Goal: Task Accomplishment & Management: Manage account settings

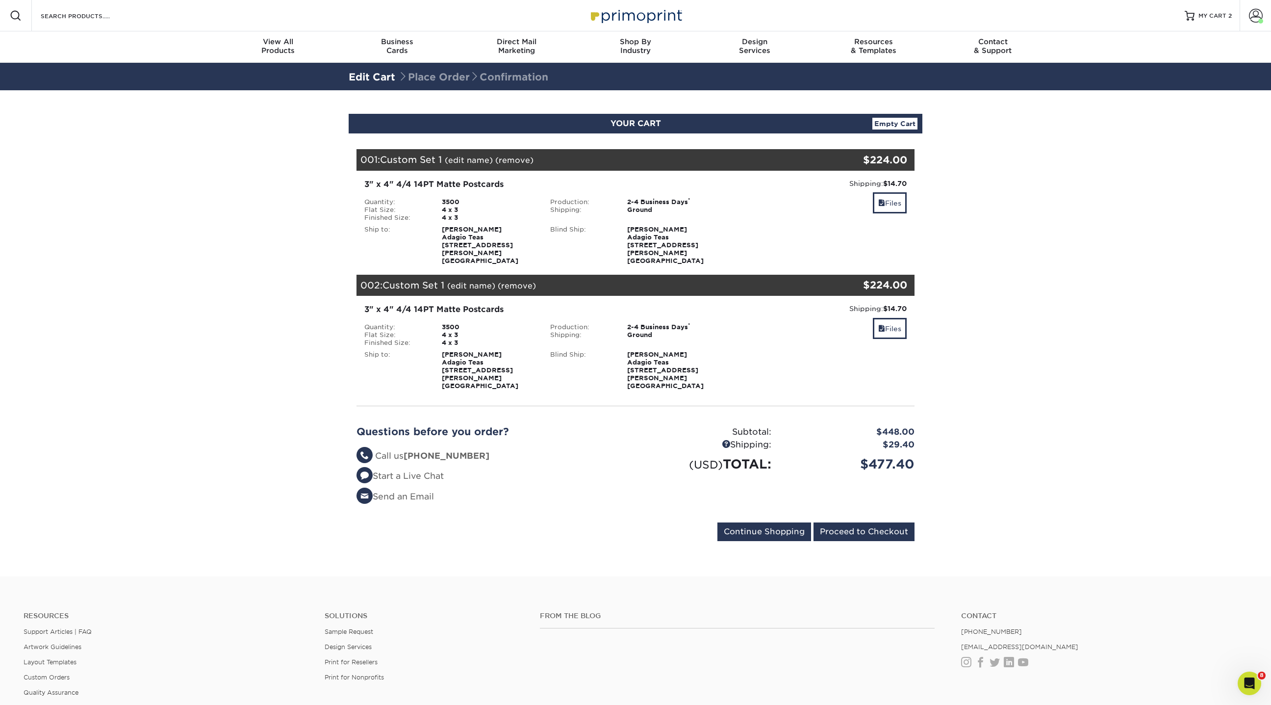
click at [522, 281] on link "(remove)" at bounding box center [517, 285] width 38 height 9
click at [701, 281] on link "Yes" at bounding box center [698, 285] width 14 height 9
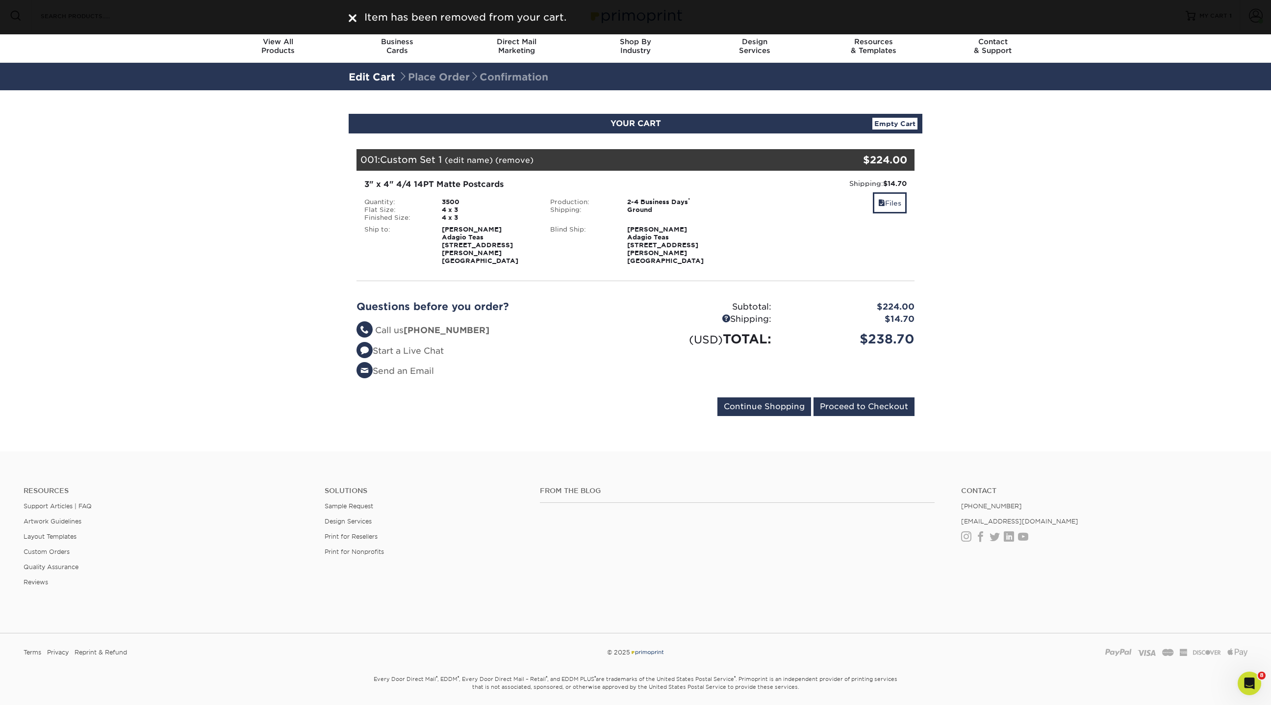
click at [466, 237] on strong "Michael Cramer Adagio Teas 170 Kipp Ave Elmwood Park, NJ 07407" at bounding box center [480, 245] width 76 height 39
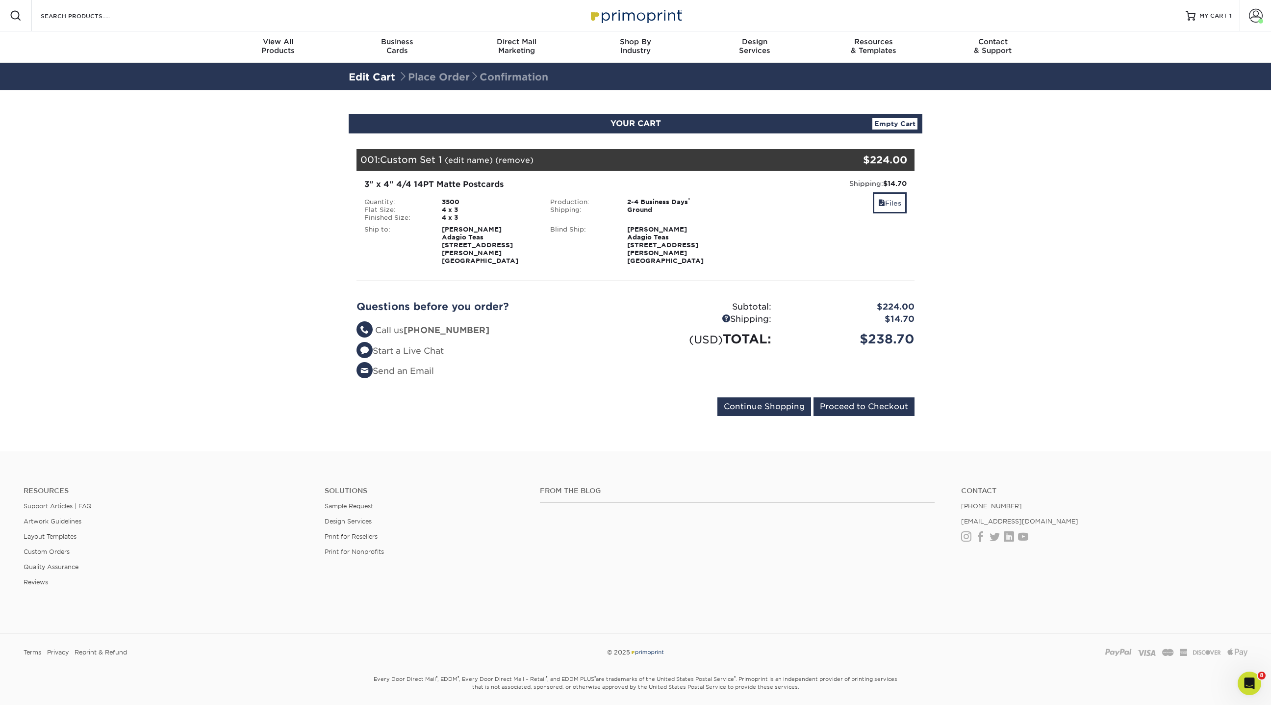
click at [374, 230] on div "Ship to:" at bounding box center [395, 245] width 77 height 39
click at [901, 122] on link "Empty Cart" at bounding box center [894, 124] width 45 height 12
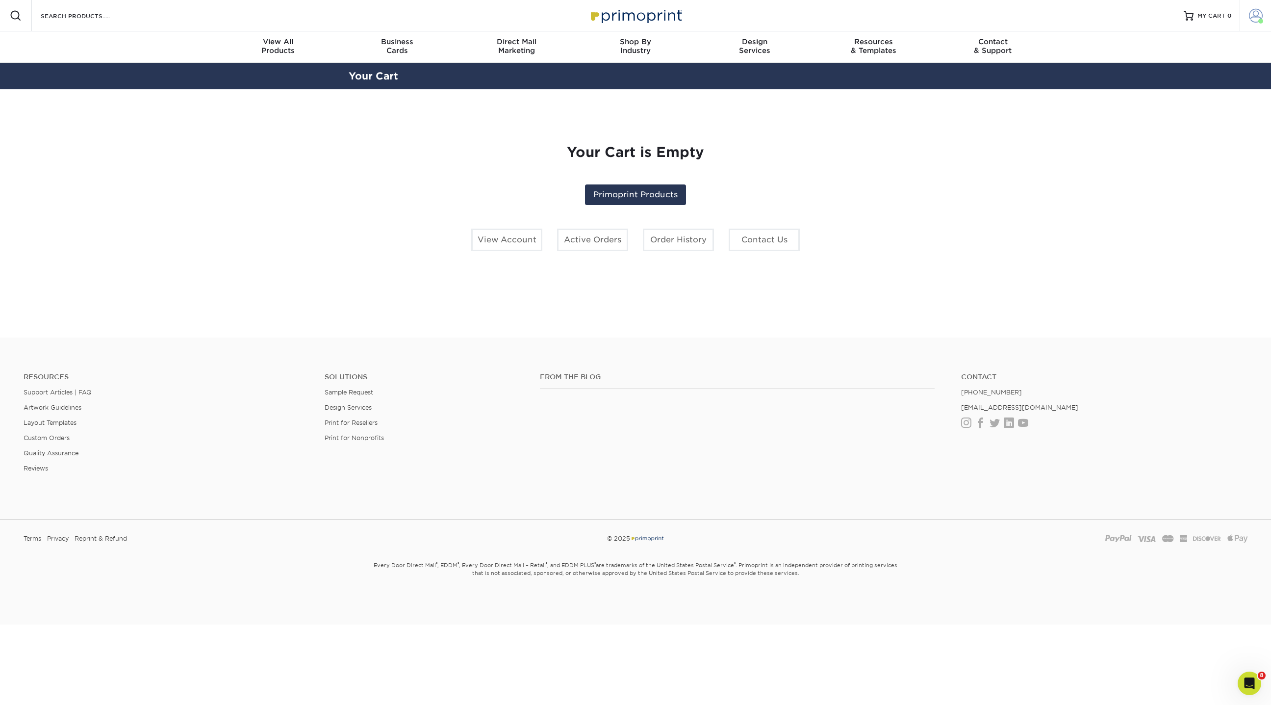
click at [1252, 17] on span at bounding box center [1256, 16] width 14 height 14
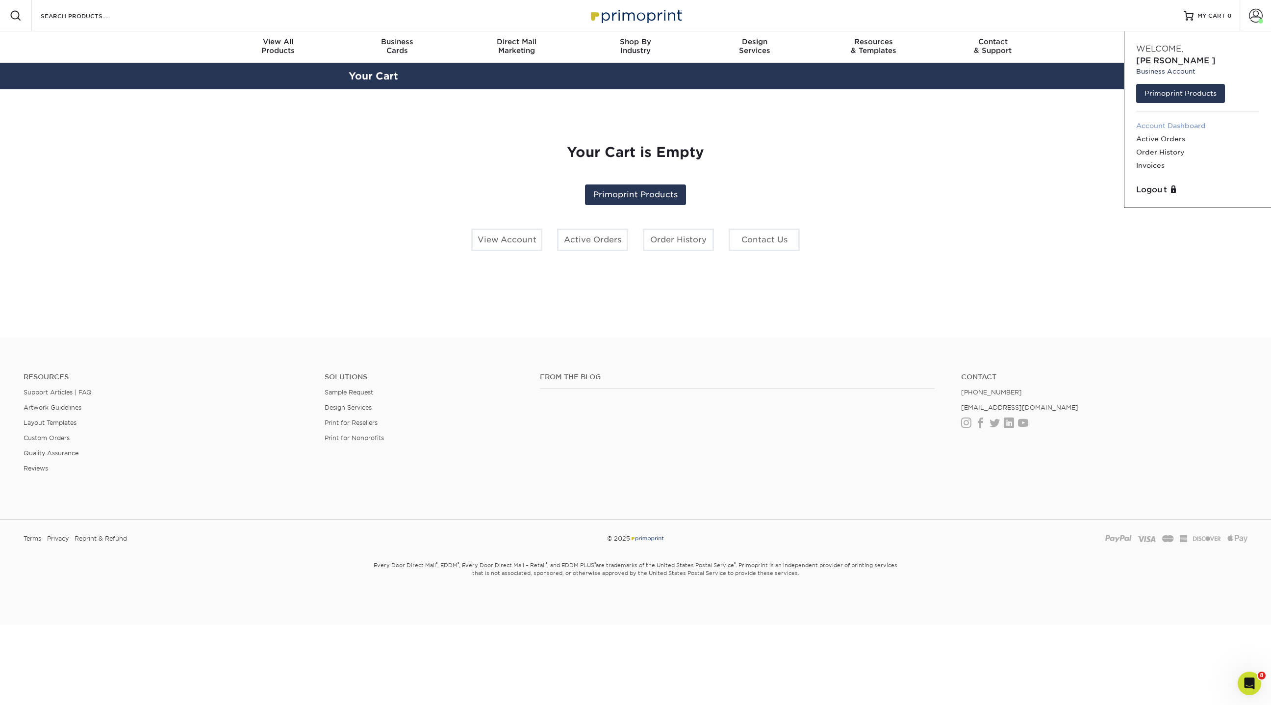
click at [1142, 119] on link "Account Dashboard" at bounding box center [1197, 125] width 123 height 13
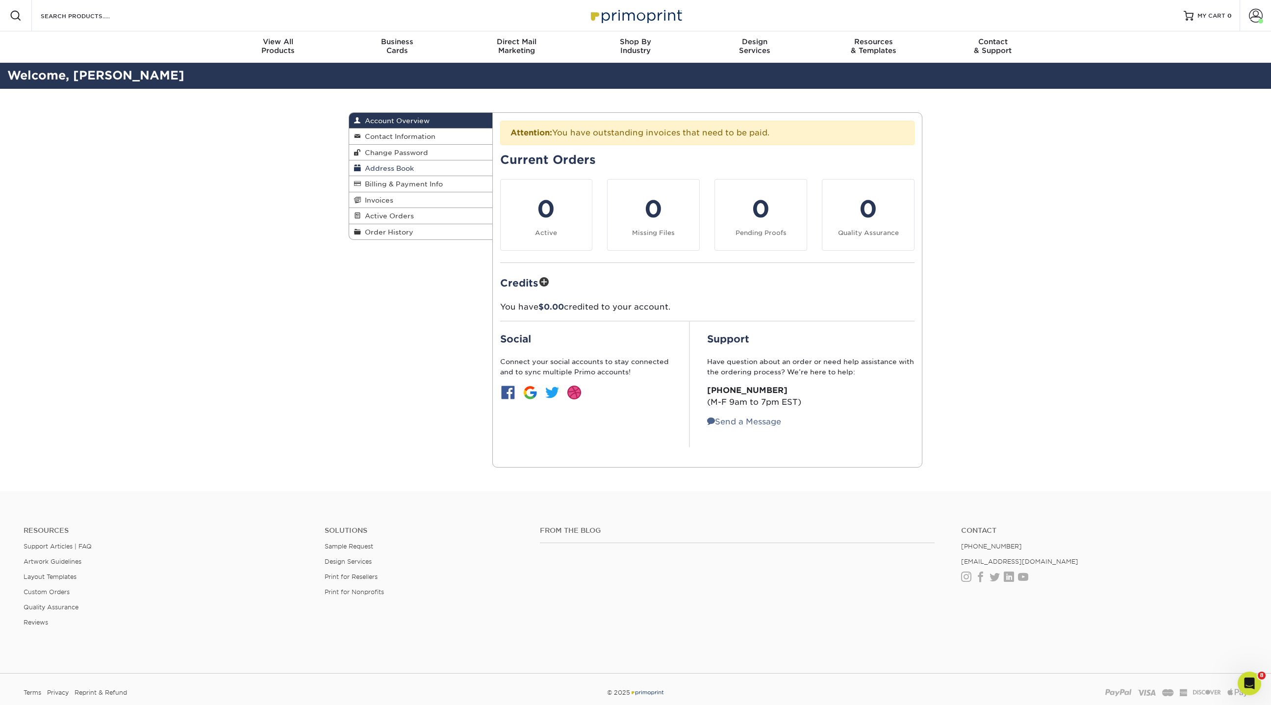
click at [405, 164] on span "Address Book" at bounding box center [387, 168] width 53 height 8
